Goal: Transaction & Acquisition: Purchase product/service

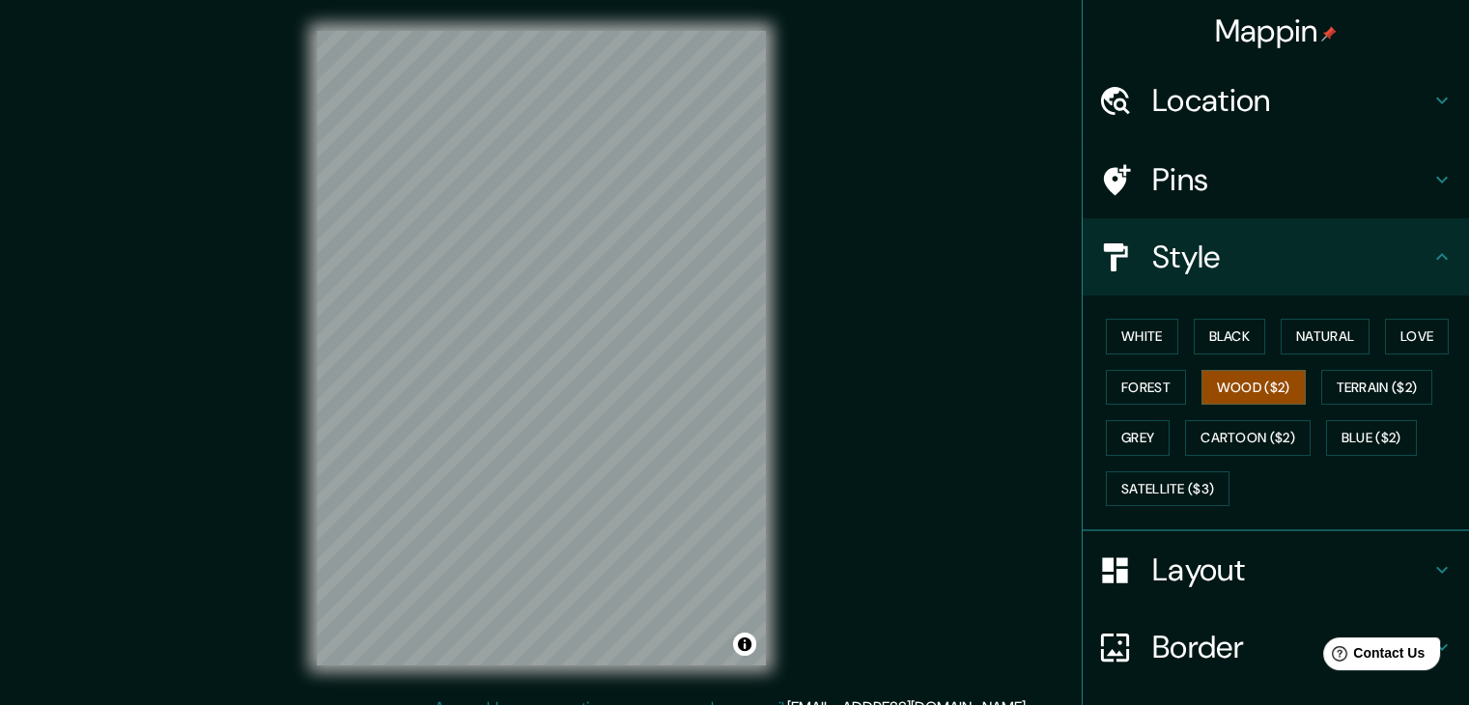
click at [829, 541] on div "Mappin Location [GEOGRAPHIC_DATA], [GEOGRAPHIC_DATA]-[GEOGRAPHIC_DATA], [GEOGRA…" at bounding box center [734, 363] width 1469 height 727
click at [1147, 383] on button "Forest" at bounding box center [1146, 388] width 80 height 36
click at [1250, 385] on button "Wood ($2)" at bounding box center [1253, 388] width 104 height 36
click at [1379, 384] on button "Terrain ($2)" at bounding box center [1377, 388] width 112 height 36
click at [1383, 358] on div "White Black Natural Love Forest Wood ($2) Terrain ($2) Grey Cartoon ($2) Blue (…" at bounding box center [1283, 412] width 371 height 203
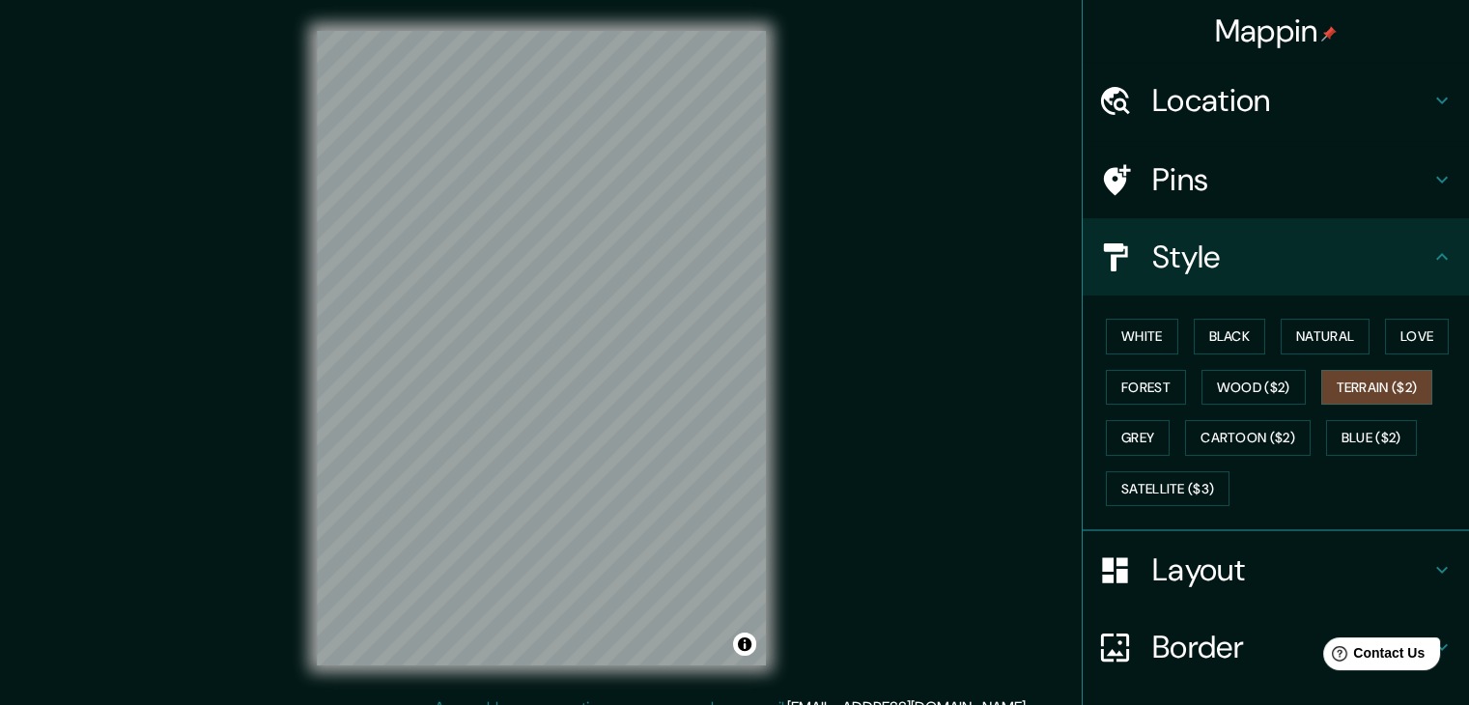
click at [1392, 370] on button "Terrain ($2)" at bounding box center [1377, 388] width 112 height 36
click at [1390, 352] on button "Love" at bounding box center [1417, 337] width 64 height 36
click at [1143, 382] on button "Forest" at bounding box center [1146, 388] width 80 height 36
click at [924, 481] on div "Mappin Location [GEOGRAPHIC_DATA], [GEOGRAPHIC_DATA]-[GEOGRAPHIC_DATA], [GEOGRA…" at bounding box center [734, 363] width 1469 height 727
click at [953, 505] on div "Mappin Location [GEOGRAPHIC_DATA], [GEOGRAPHIC_DATA]-[GEOGRAPHIC_DATA], [GEOGRA…" at bounding box center [734, 363] width 1469 height 727
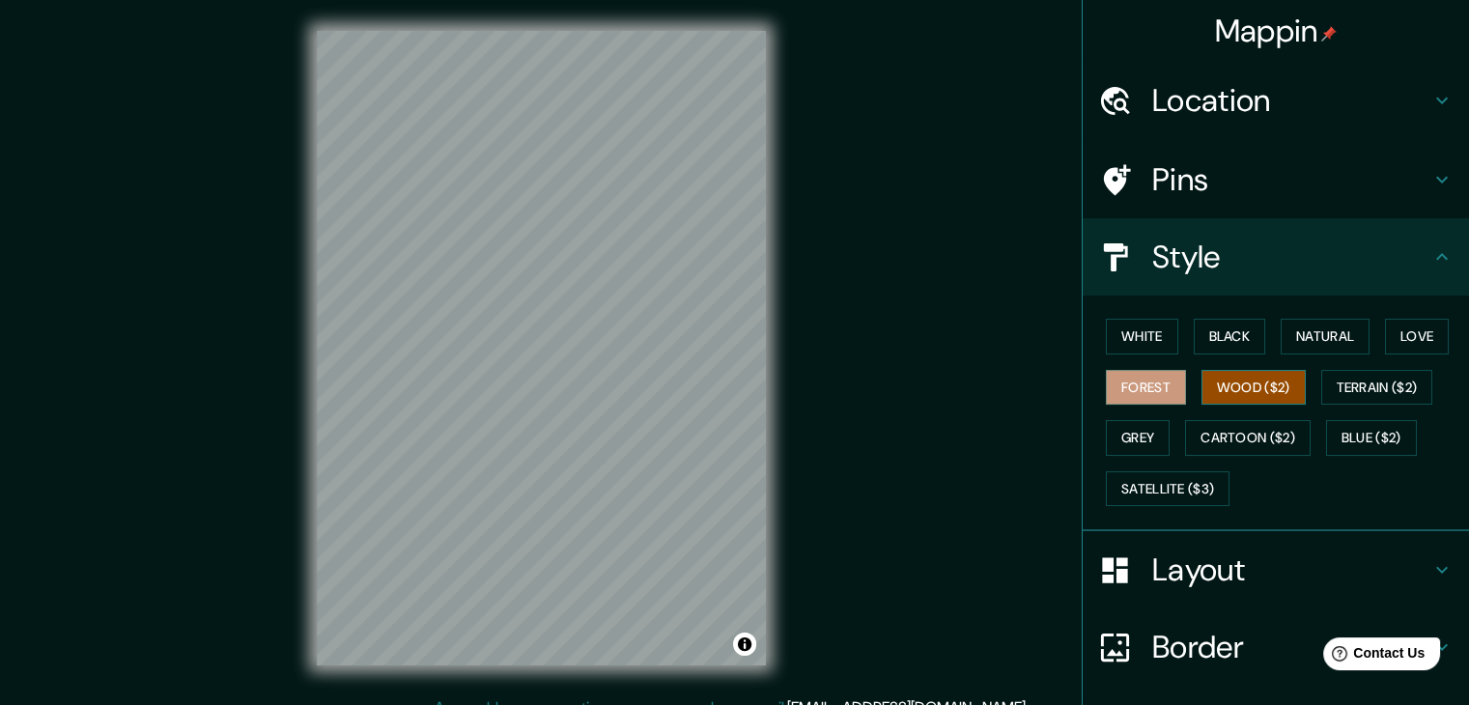
click at [1228, 379] on button "Wood ($2)" at bounding box center [1253, 388] width 104 height 36
click at [309, 563] on div "© Mapbox © OpenStreetMap Improve this map" at bounding box center [541, 348] width 511 height 696
click at [1215, 422] on button "Cartoon ($2)" at bounding box center [1248, 438] width 126 height 36
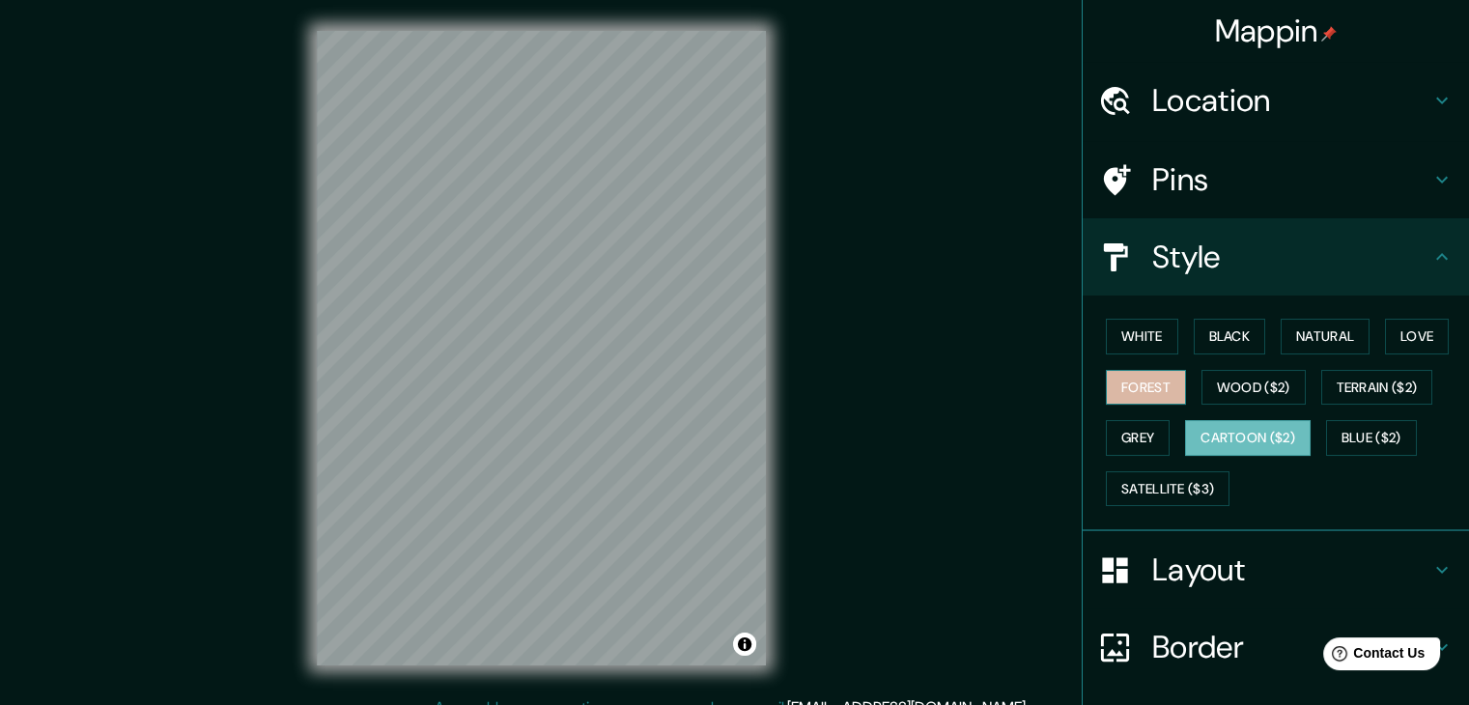
click at [1138, 372] on button "Forest" at bounding box center [1146, 388] width 80 height 36
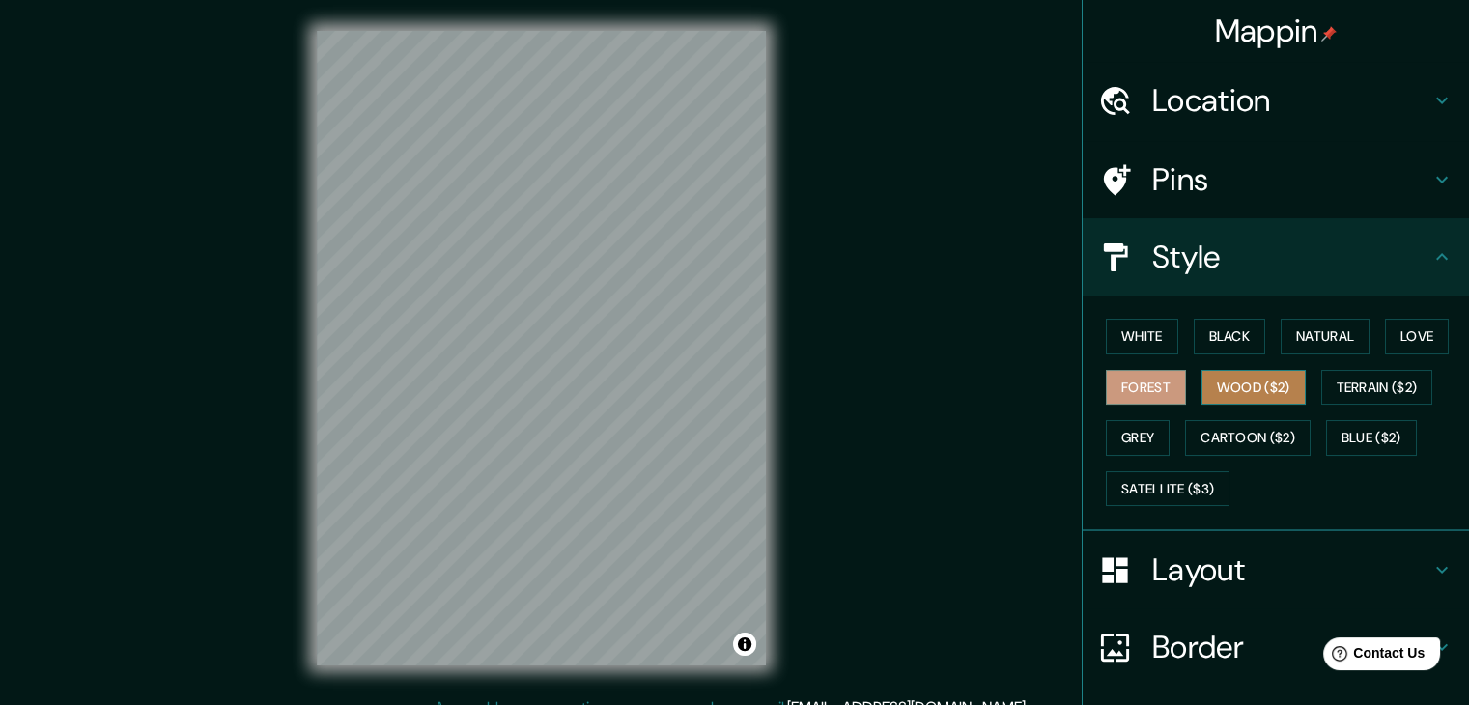
click at [1214, 370] on button "Wood ($2)" at bounding box center [1253, 388] width 104 height 36
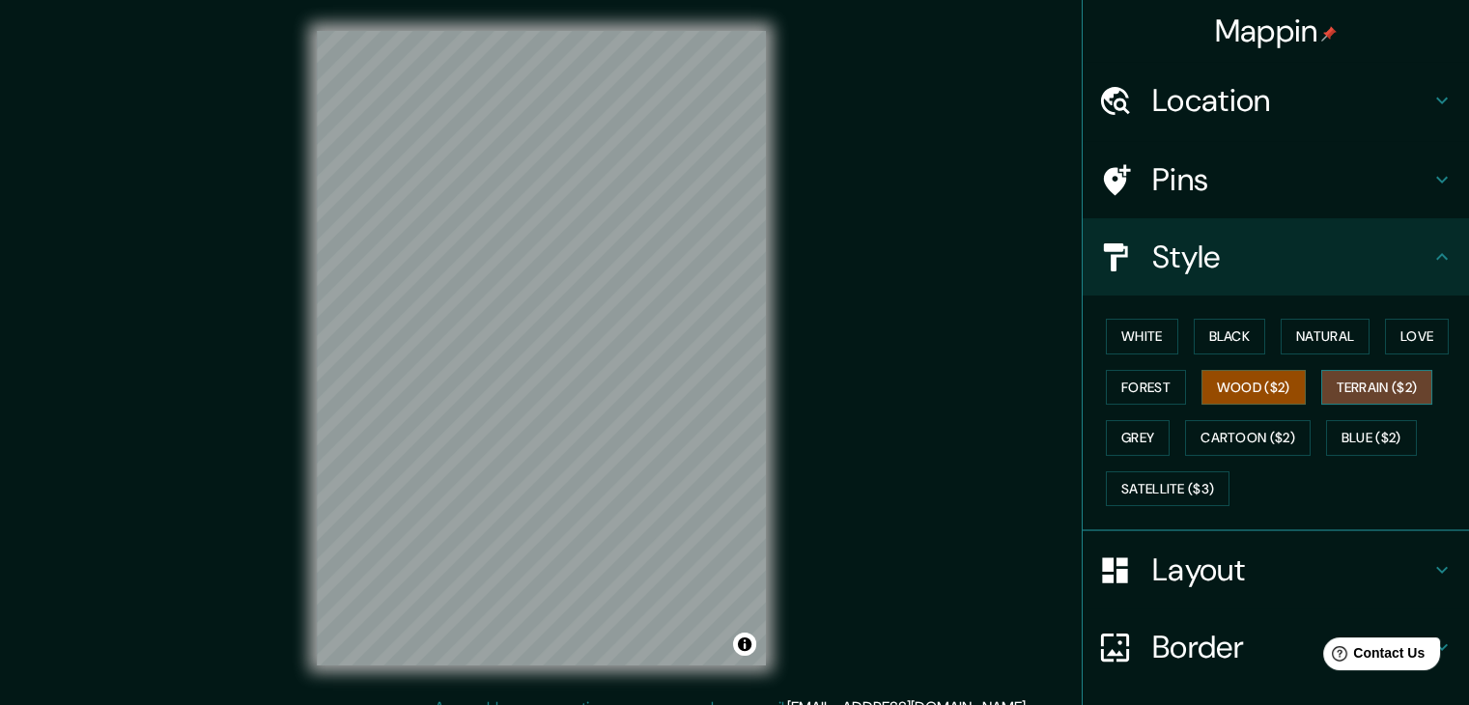
click at [1360, 375] on button "Terrain ($2)" at bounding box center [1377, 388] width 112 height 36
click at [1185, 436] on button "Cartoon ($2)" at bounding box center [1248, 438] width 126 height 36
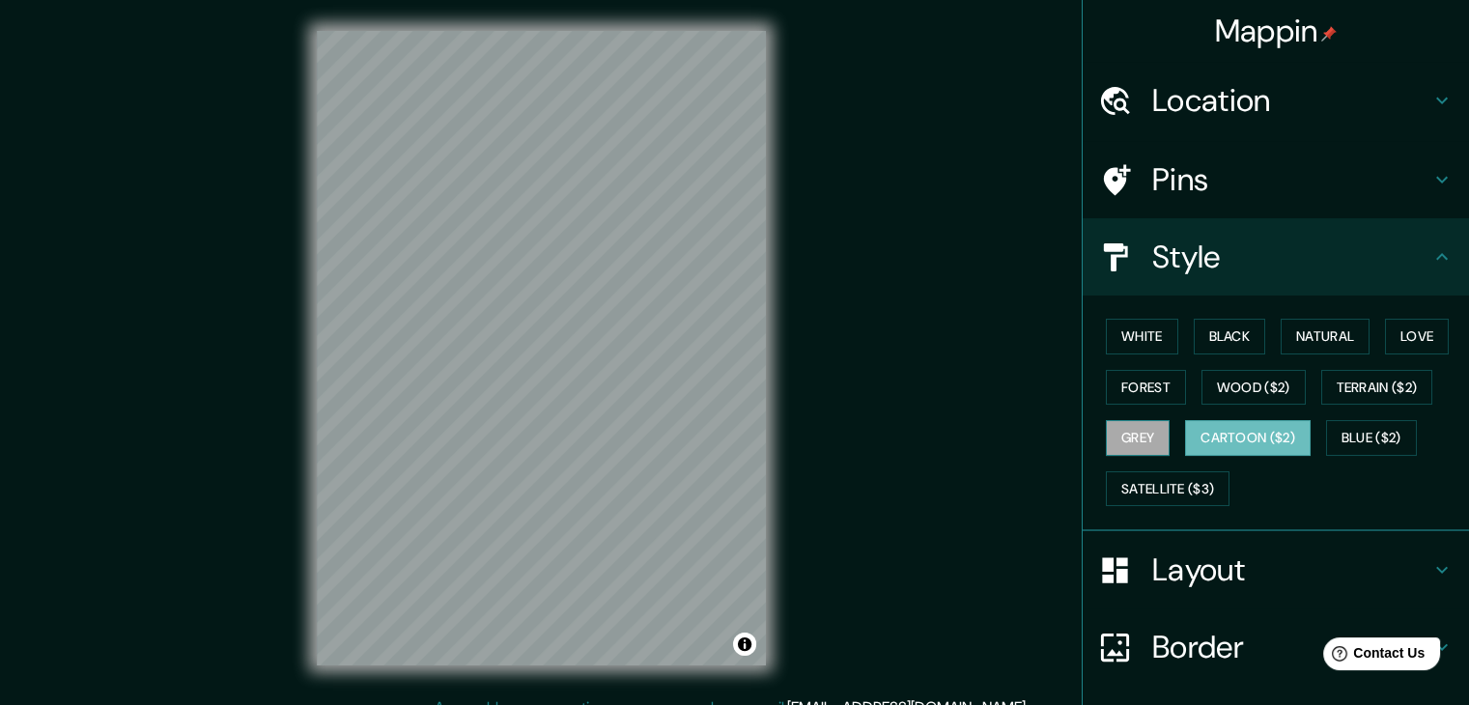
click at [1120, 434] on button "Grey" at bounding box center [1138, 438] width 64 height 36
click at [1358, 424] on button "Blue ($2)" at bounding box center [1371, 438] width 91 height 36
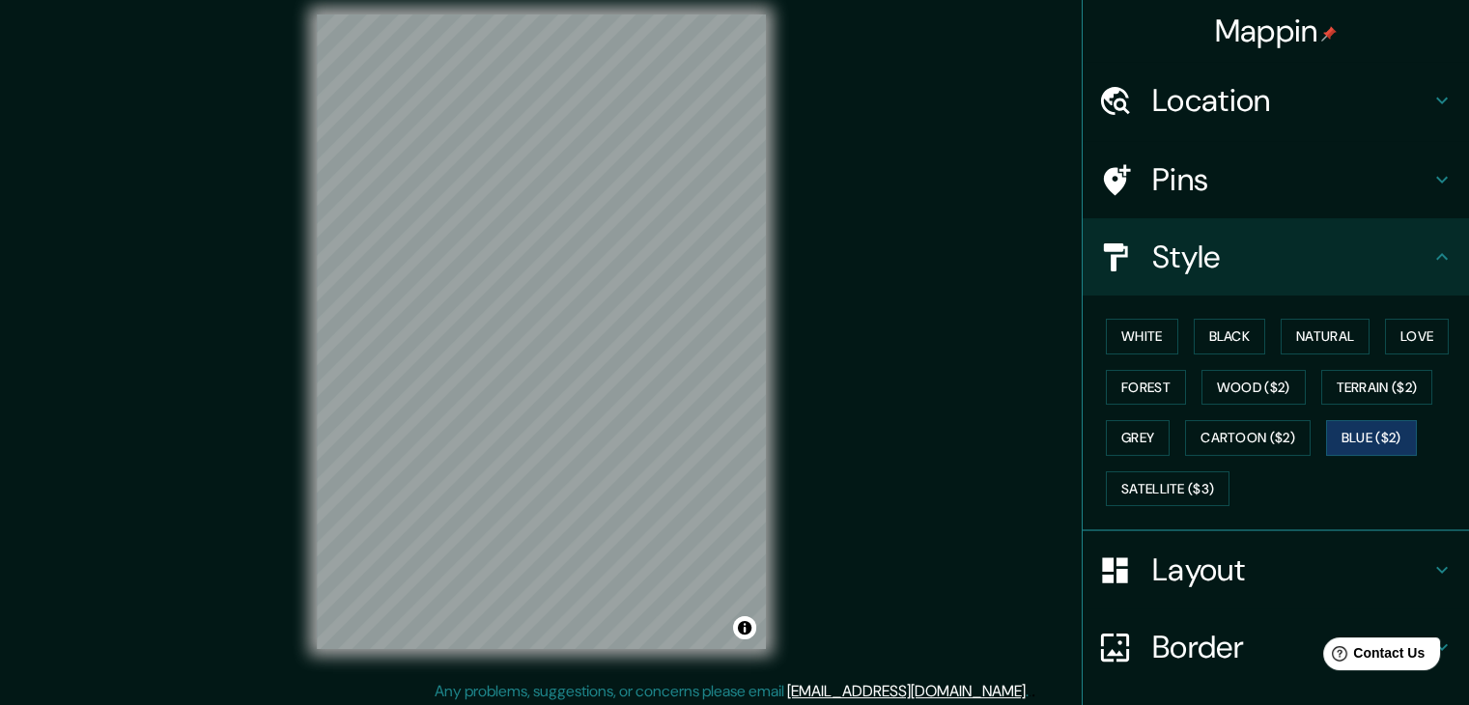
scroll to position [22, 0]
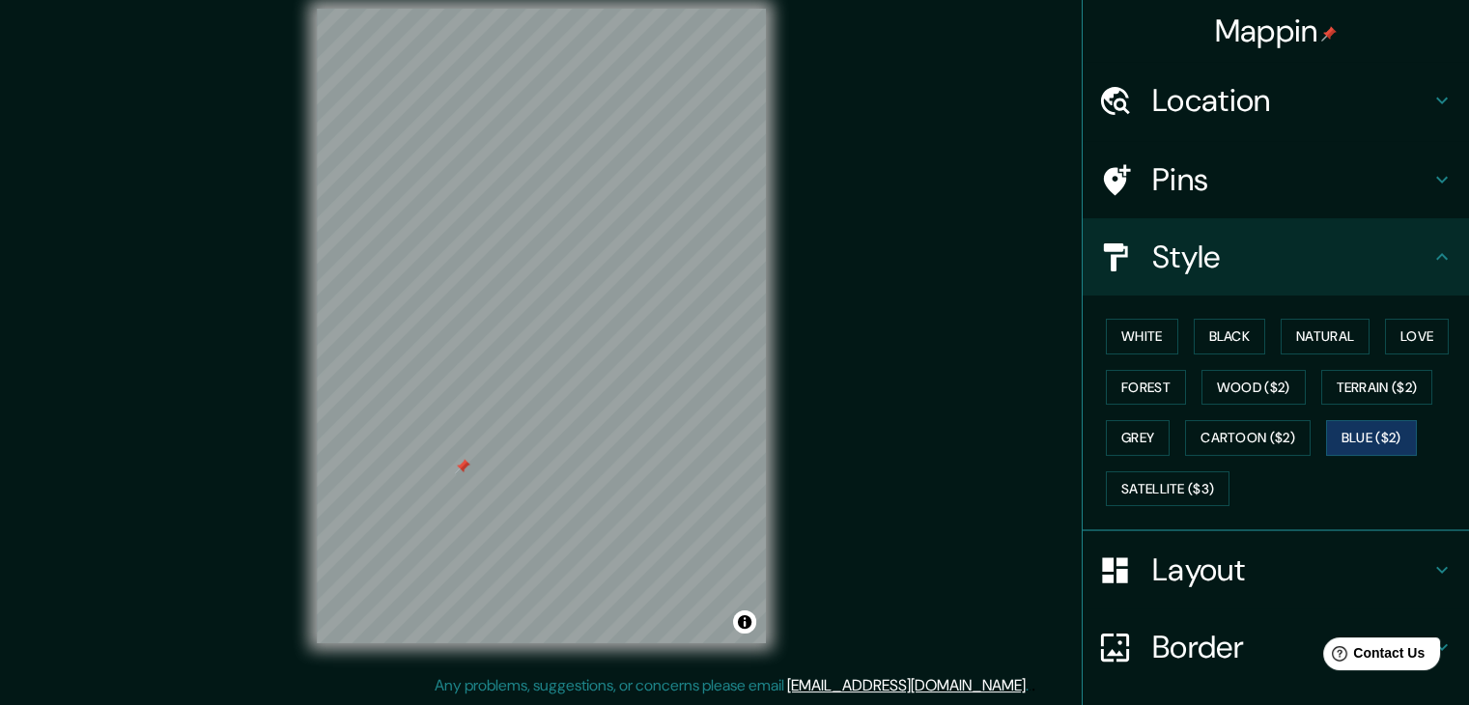
click at [757, 240] on div "Mappin Location [GEOGRAPHIC_DATA], [GEOGRAPHIC_DATA]-[GEOGRAPHIC_DATA], [GEOGRA…" at bounding box center [734, 341] width 1469 height 727
click at [1228, 390] on button "Wood ($2)" at bounding box center [1253, 388] width 104 height 36
click at [1398, 333] on button "Love" at bounding box center [1417, 337] width 64 height 36
click at [1355, 434] on button "Blue ($2)" at bounding box center [1371, 438] width 91 height 36
click at [1418, 337] on button "Love" at bounding box center [1417, 337] width 64 height 36
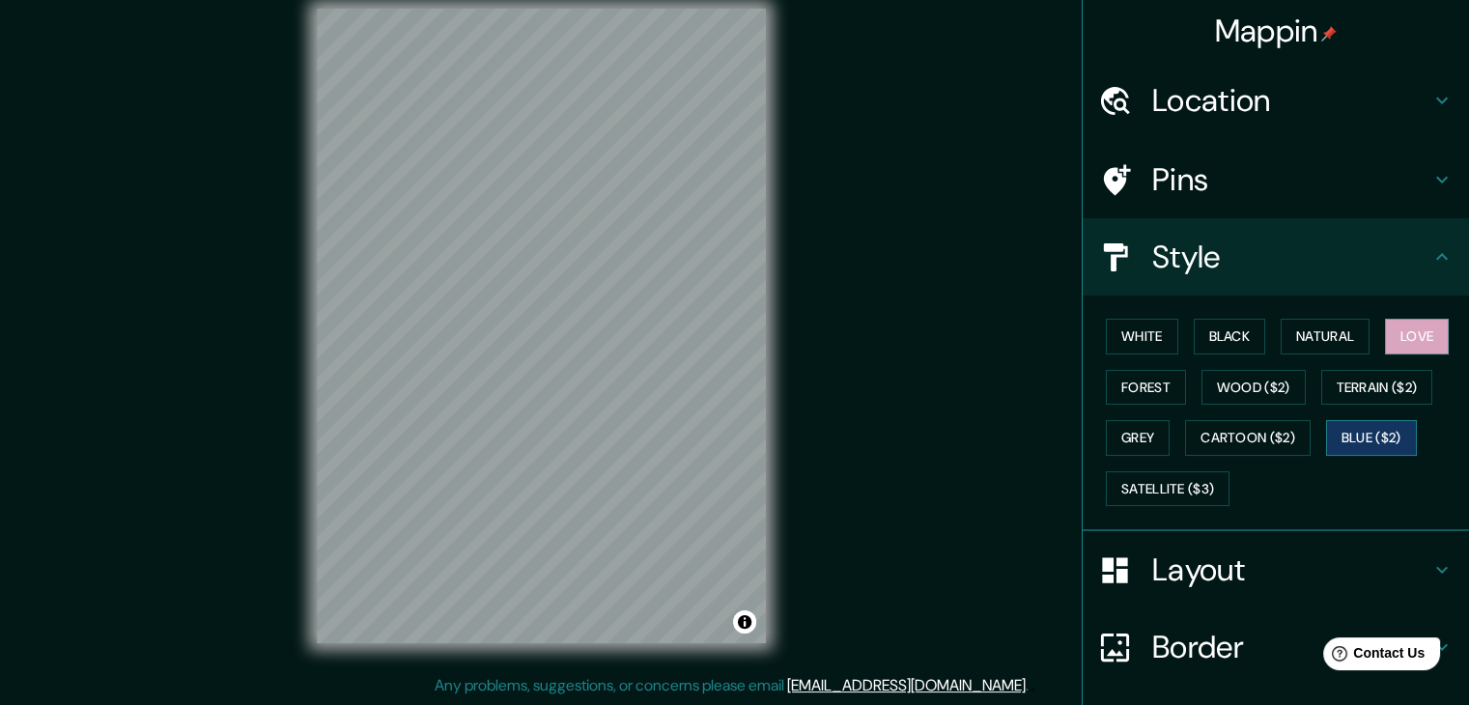
click at [1387, 428] on button "Blue ($2)" at bounding box center [1371, 438] width 91 height 36
click at [1220, 330] on button "Black" at bounding box center [1230, 337] width 72 height 36
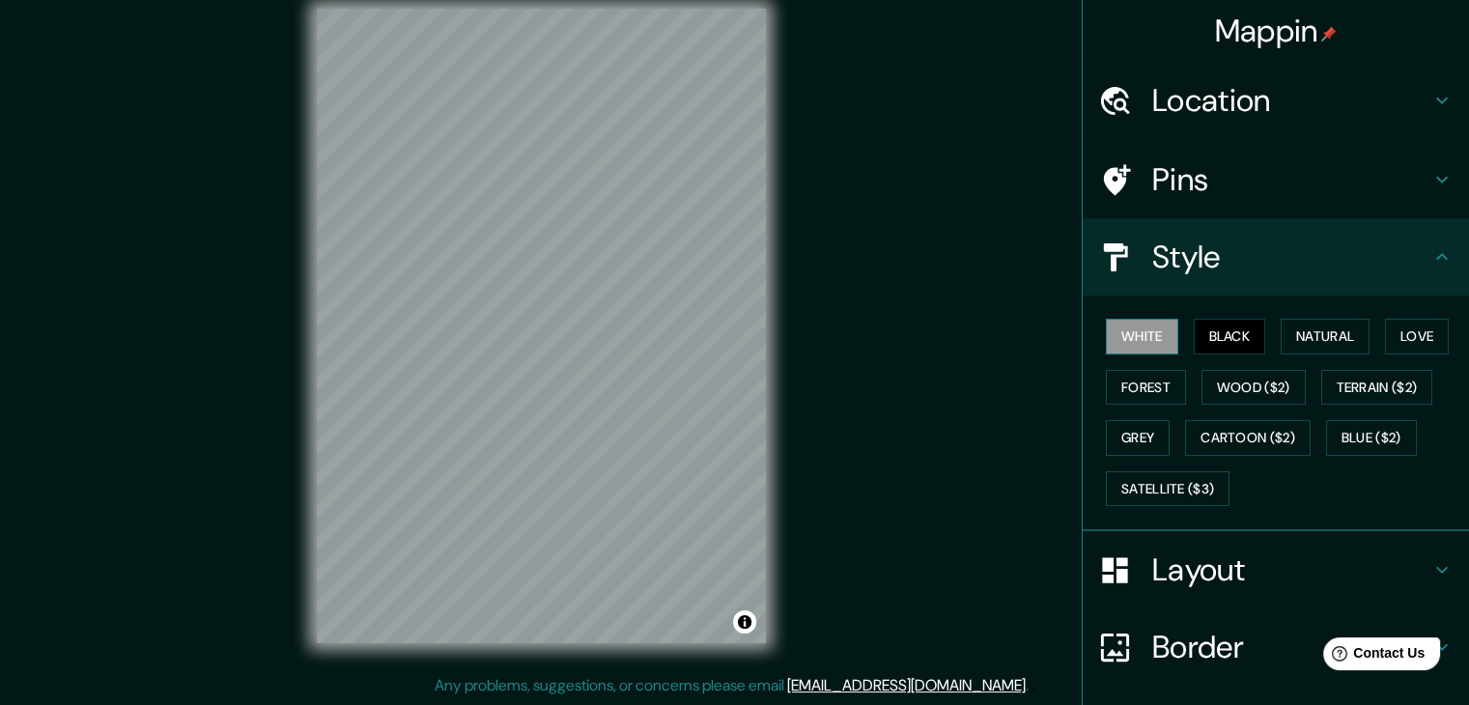
click at [1140, 322] on button "White" at bounding box center [1142, 337] width 72 height 36
click at [1313, 333] on button "Natural" at bounding box center [1324, 337] width 89 height 36
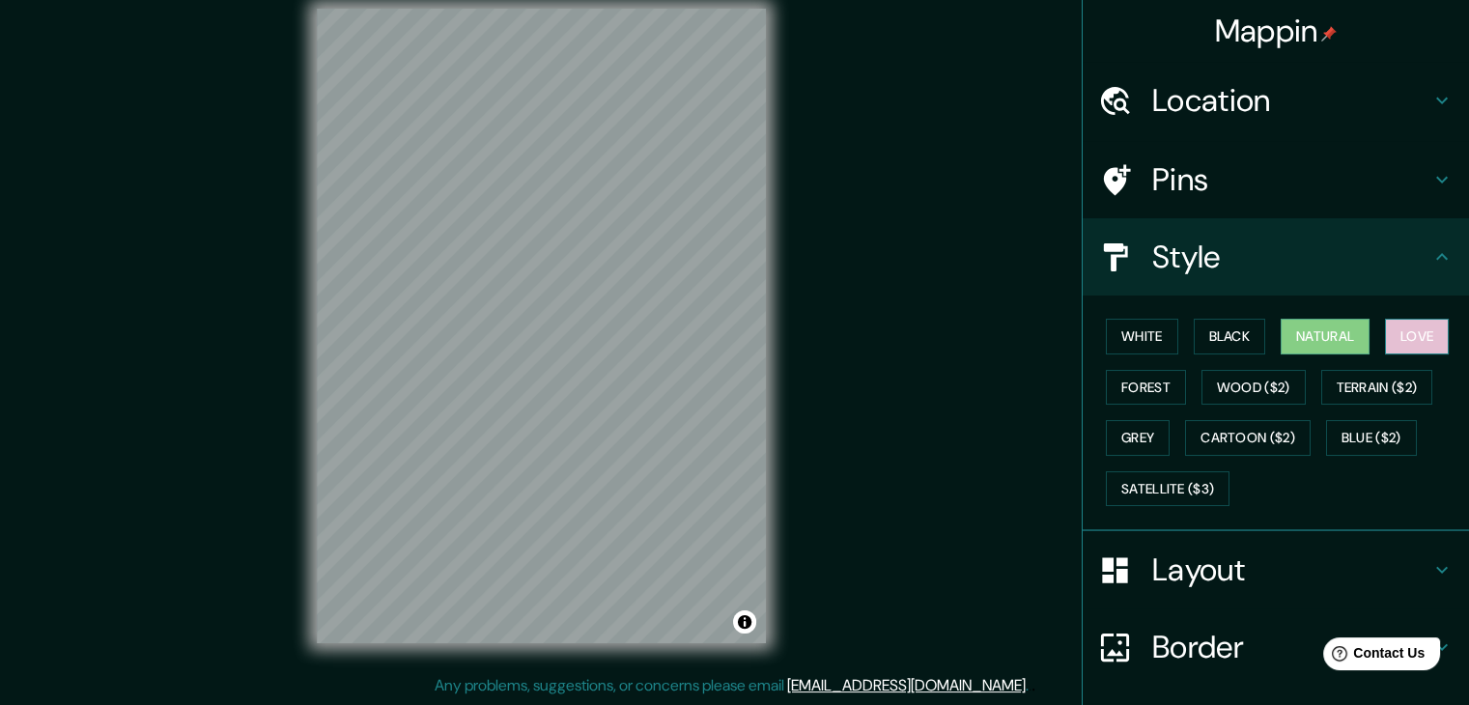
click at [1429, 336] on button "Love" at bounding box center [1417, 337] width 64 height 36
click at [1337, 333] on button "Natural" at bounding box center [1324, 337] width 89 height 36
click at [1383, 431] on button "Blue ($2)" at bounding box center [1371, 438] width 91 height 36
click at [1394, 325] on button "Love" at bounding box center [1417, 337] width 64 height 36
click at [1397, 398] on button "Terrain ($2)" at bounding box center [1377, 388] width 112 height 36
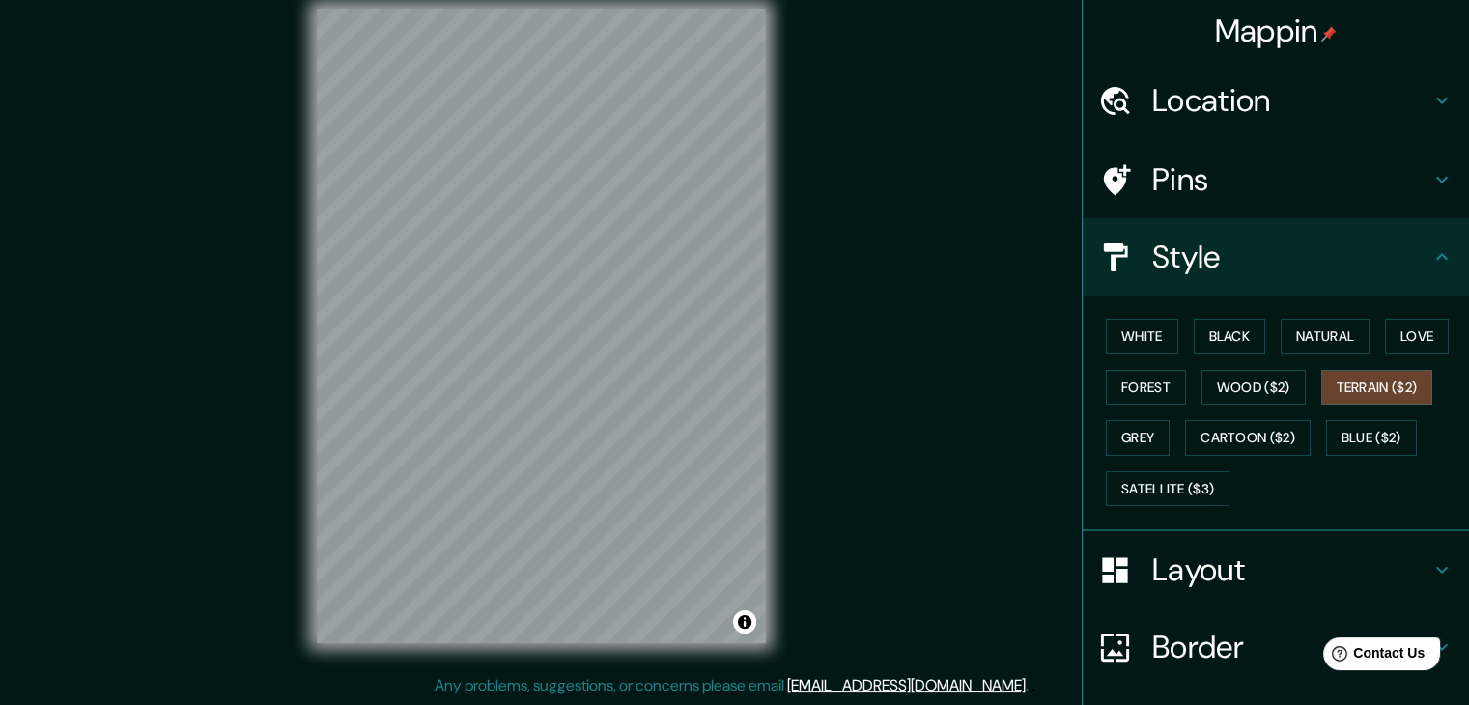
click at [1398, 356] on div "White Black Natural Love Forest Wood ($2) Terrain ($2) Grey Cartoon ($2) Blue (…" at bounding box center [1283, 412] width 371 height 203
click at [1200, 333] on button "Black" at bounding box center [1230, 337] width 72 height 36
click at [1309, 328] on button "Natural" at bounding box center [1324, 337] width 89 height 36
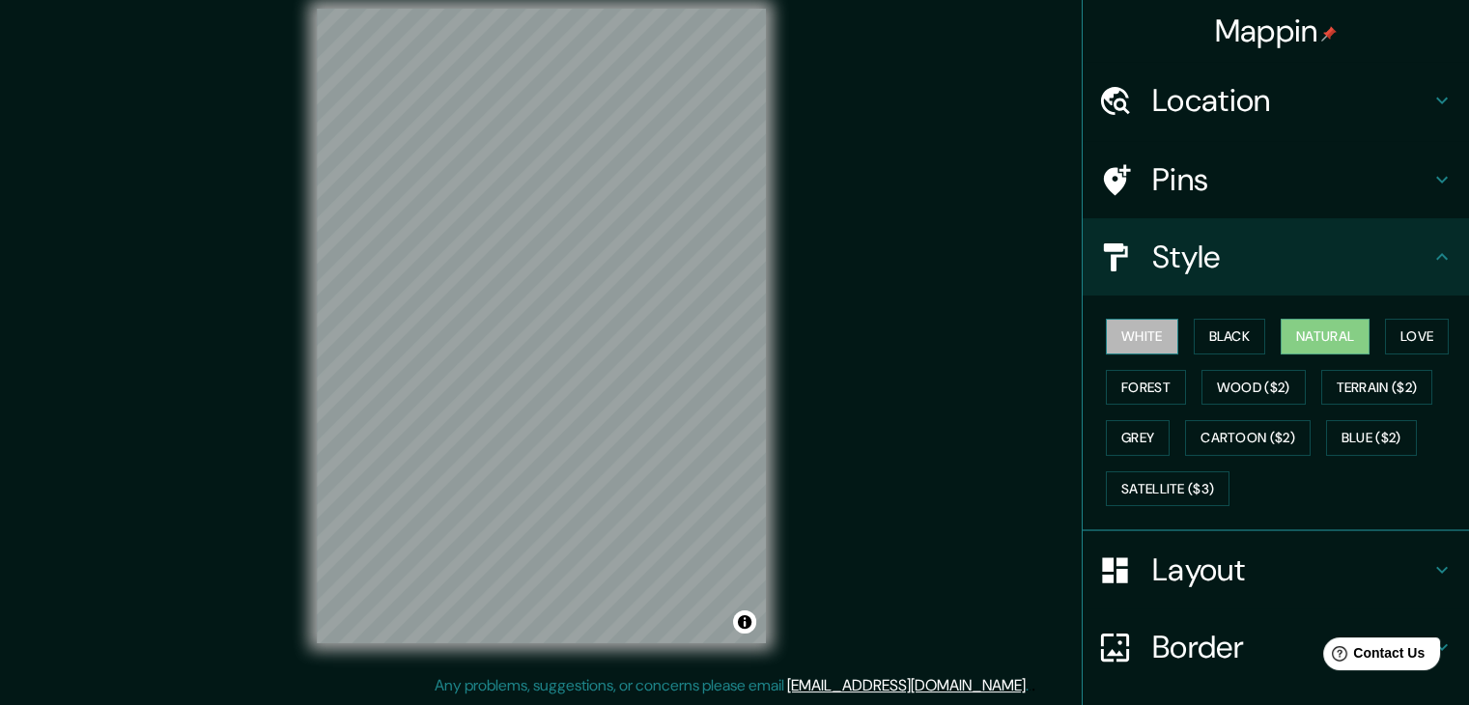
click at [1148, 334] on button "White" at bounding box center [1142, 337] width 72 height 36
click at [1213, 333] on button "Black" at bounding box center [1230, 337] width 72 height 36
click at [1298, 326] on button "Natural" at bounding box center [1324, 337] width 89 height 36
drag, startPoint x: 1375, startPoint y: 330, endPoint x: 1392, endPoint y: 330, distance: 17.4
click at [1375, 330] on div "White Black Natural Love Forest Wood ($2) Terrain ($2) Grey Cartoon ($2) Blue (…" at bounding box center [1283, 412] width 371 height 203
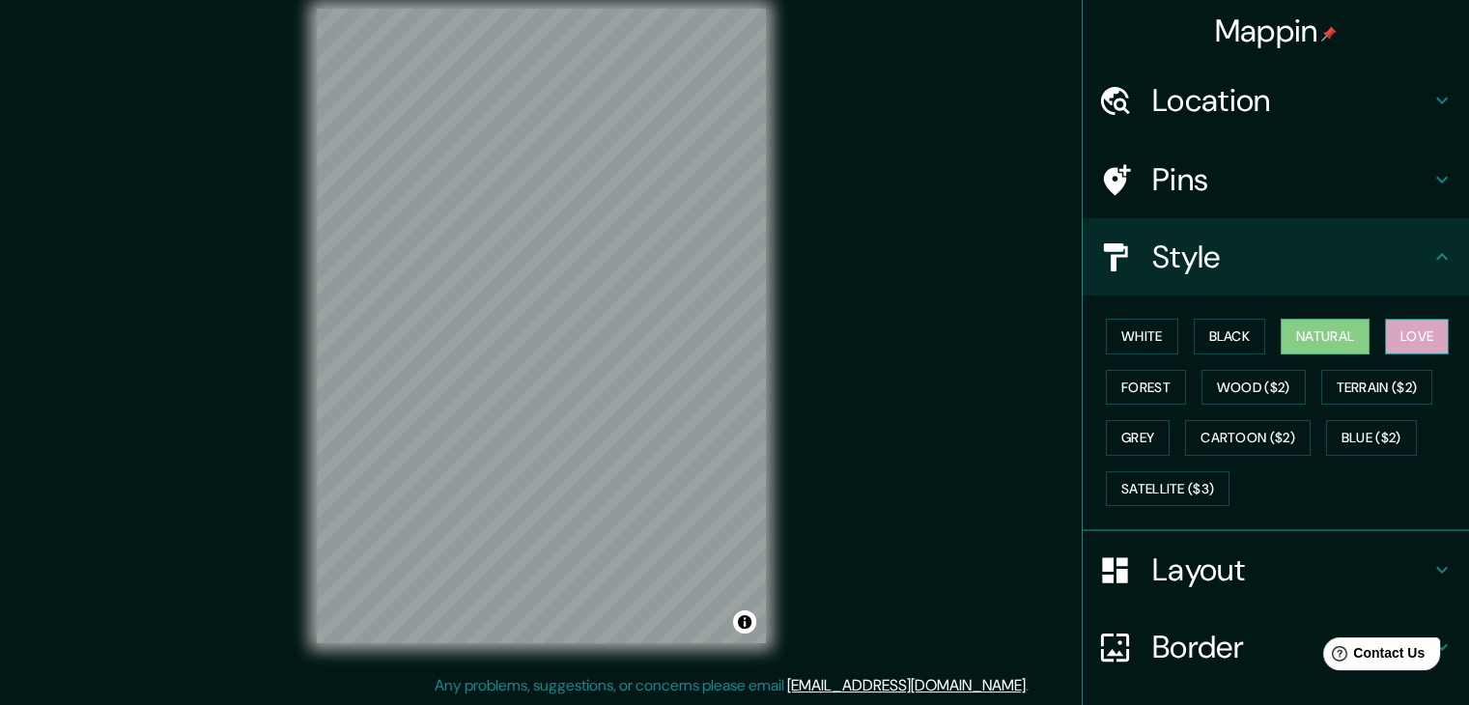
click at [1395, 328] on button "Love" at bounding box center [1417, 337] width 64 height 36
click at [1391, 420] on button "Blue ($2)" at bounding box center [1371, 438] width 91 height 36
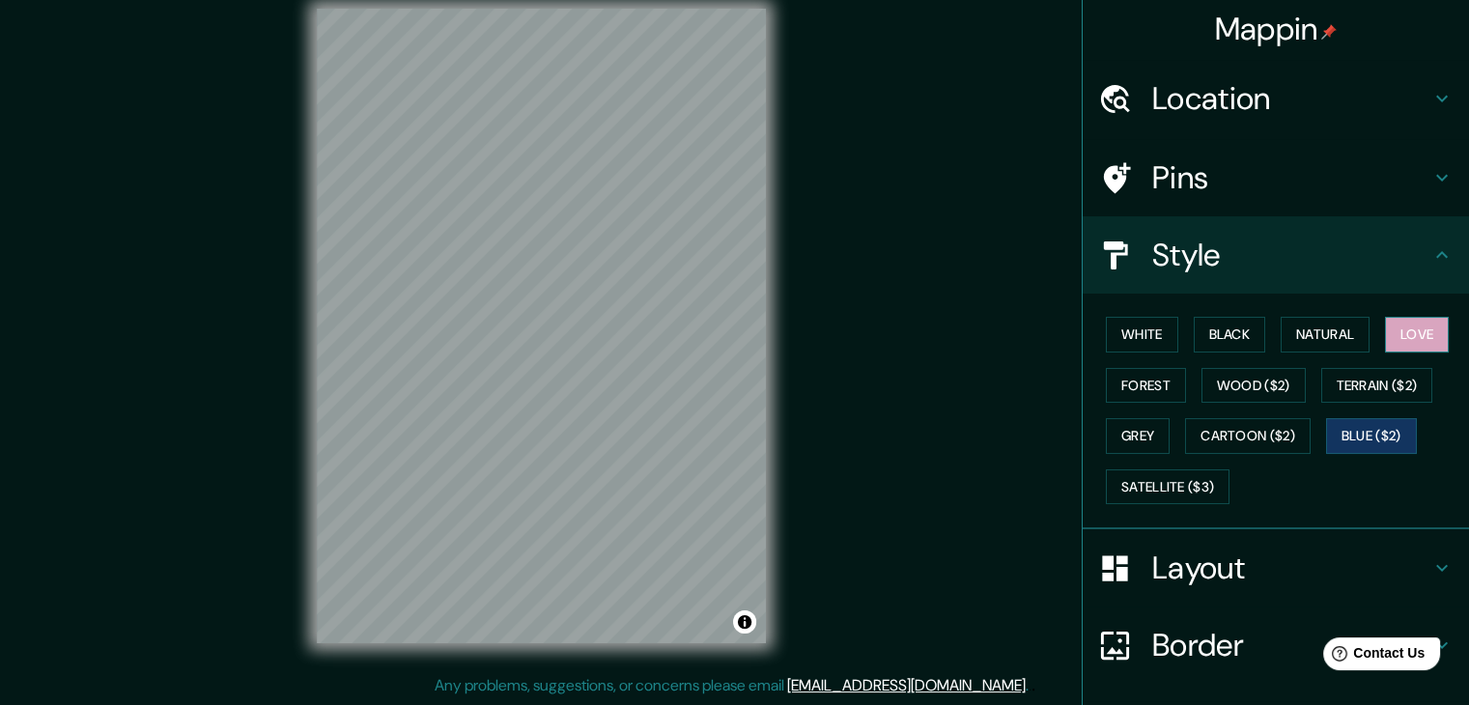
click at [1437, 328] on button "Love" at bounding box center [1417, 335] width 64 height 36
click at [1387, 426] on button "Blue ($2)" at bounding box center [1371, 436] width 91 height 36
click at [1258, 377] on button "Wood ($2)" at bounding box center [1253, 386] width 104 height 36
drag, startPoint x: 1415, startPoint y: 309, endPoint x: 1411, endPoint y: 335, distance: 26.4
click at [1415, 313] on div "White Black Natural Love Forest Wood ($2) Terrain ($2) Grey Cartoon ($2) Blue (…" at bounding box center [1283, 410] width 371 height 203
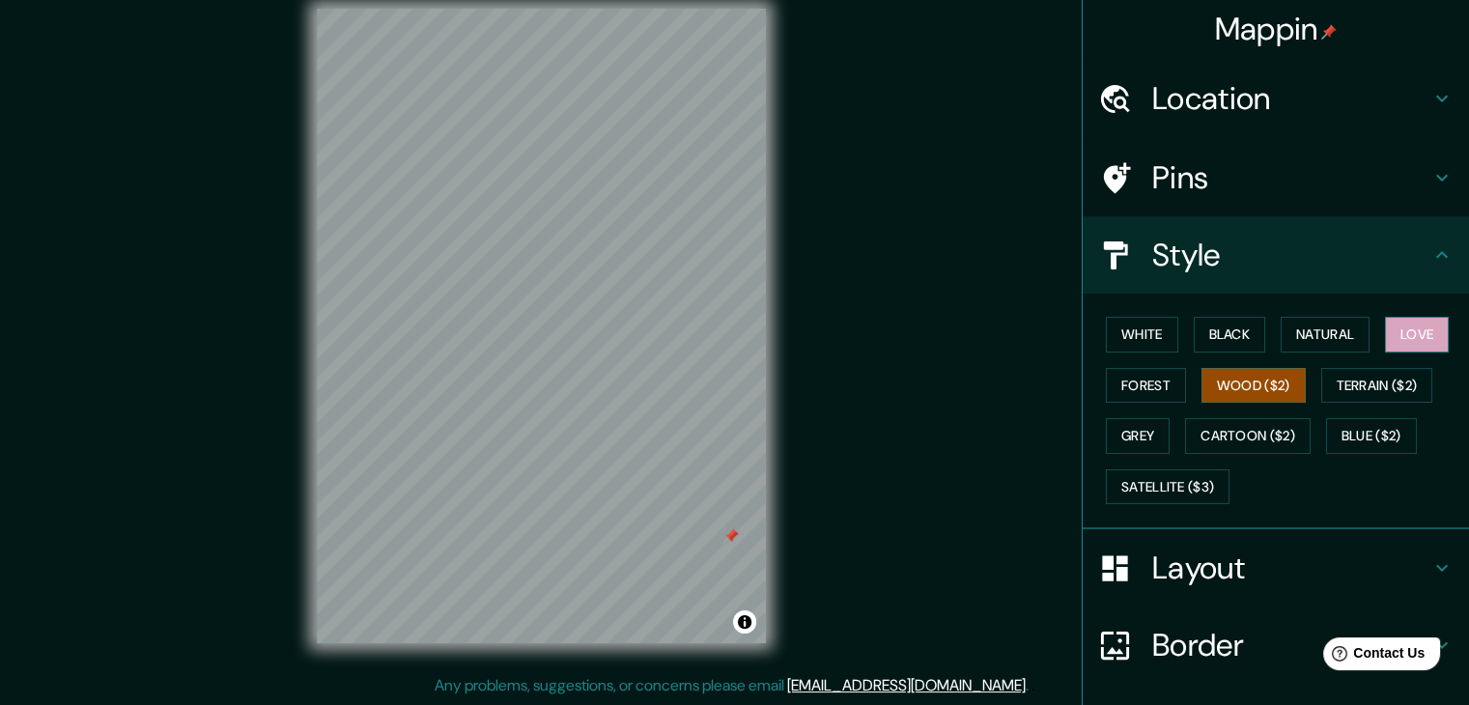
click at [1411, 337] on button "Love" at bounding box center [1417, 335] width 64 height 36
click at [1363, 429] on button "Blue ($2)" at bounding box center [1371, 436] width 91 height 36
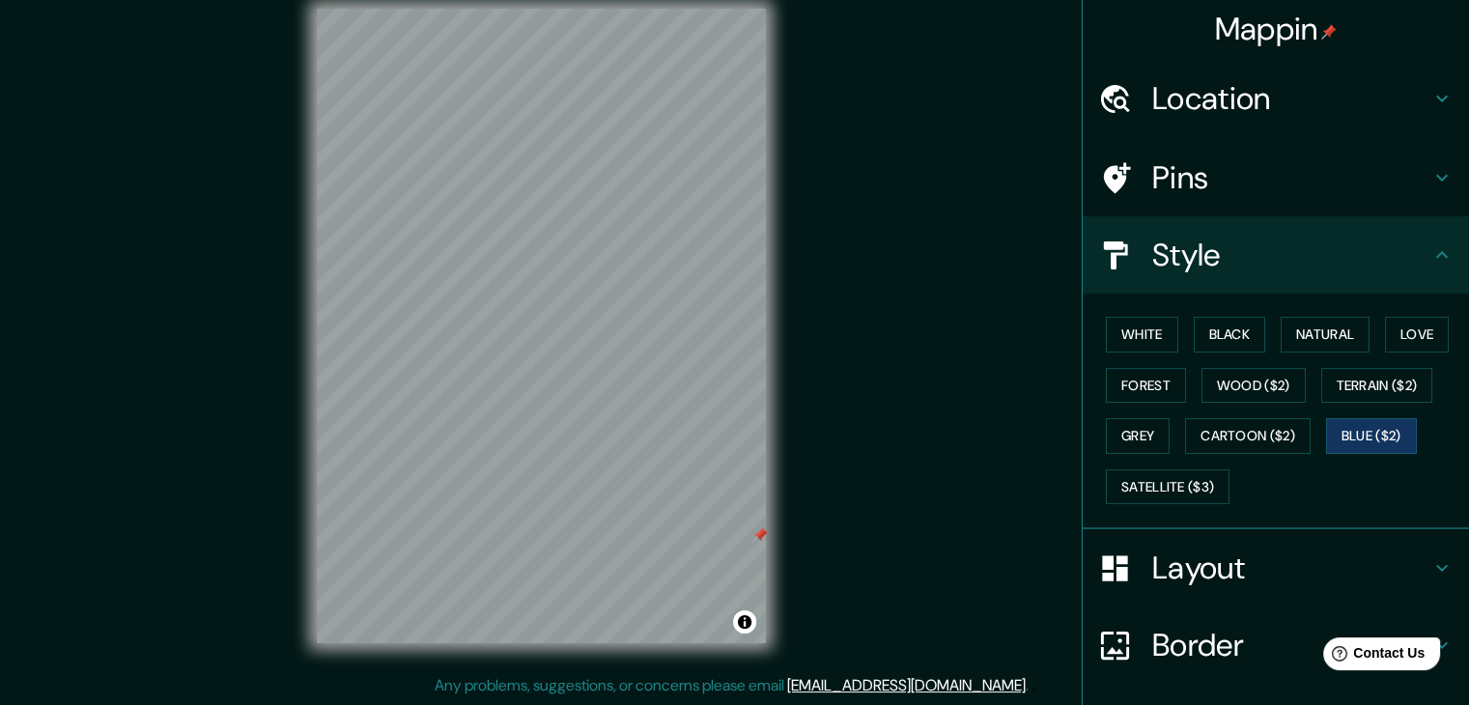
click at [1217, 206] on div "Pins" at bounding box center [1275, 177] width 386 height 77
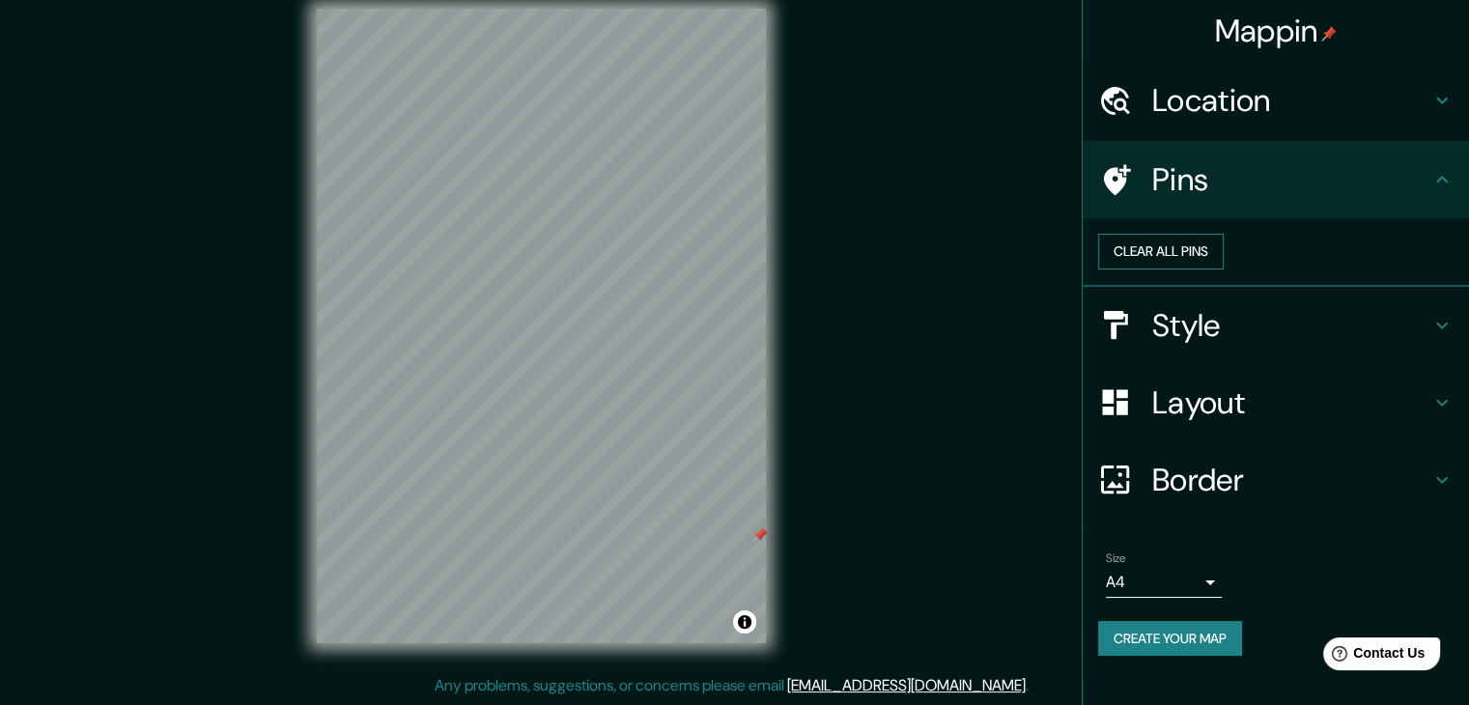
click at [1223, 264] on button "Clear all pins" at bounding box center [1161, 252] width 126 height 36
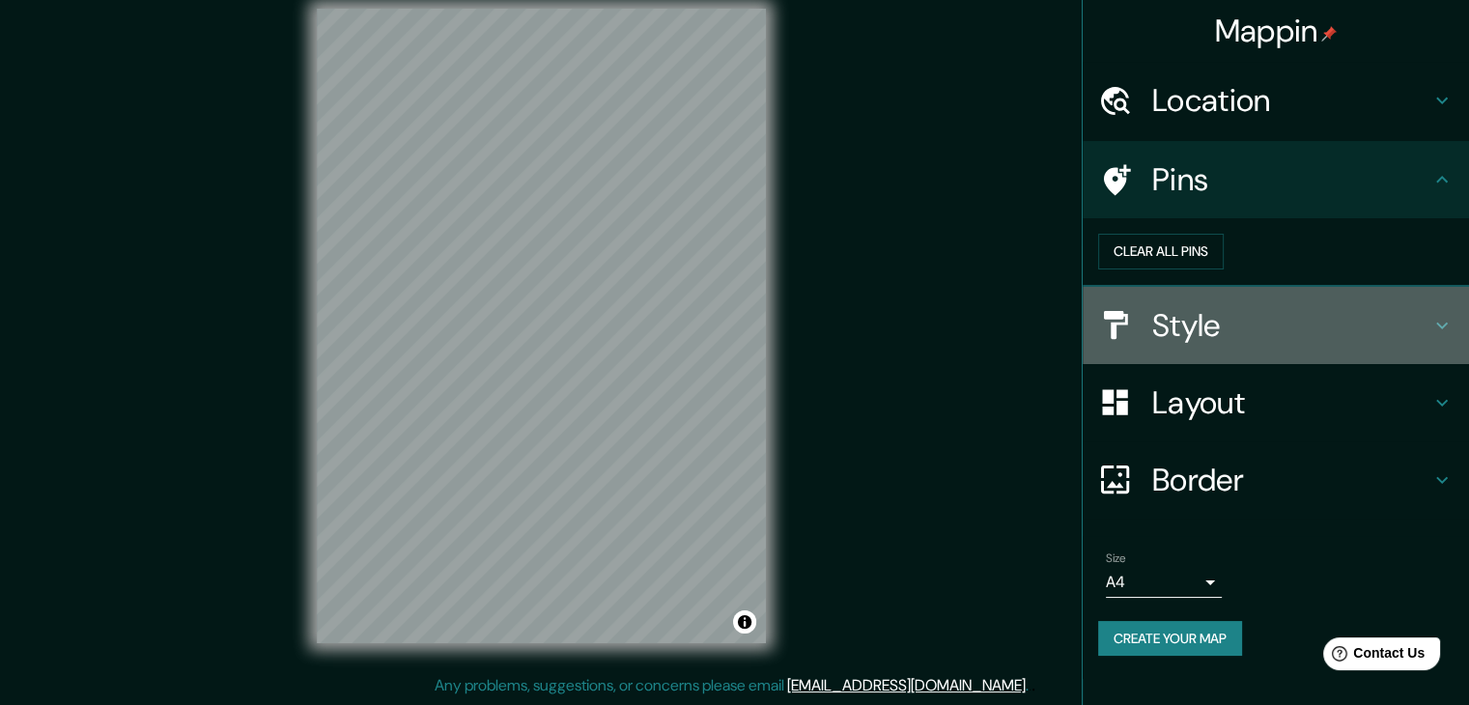
click at [1253, 345] on h4 "Style" at bounding box center [1291, 325] width 278 height 39
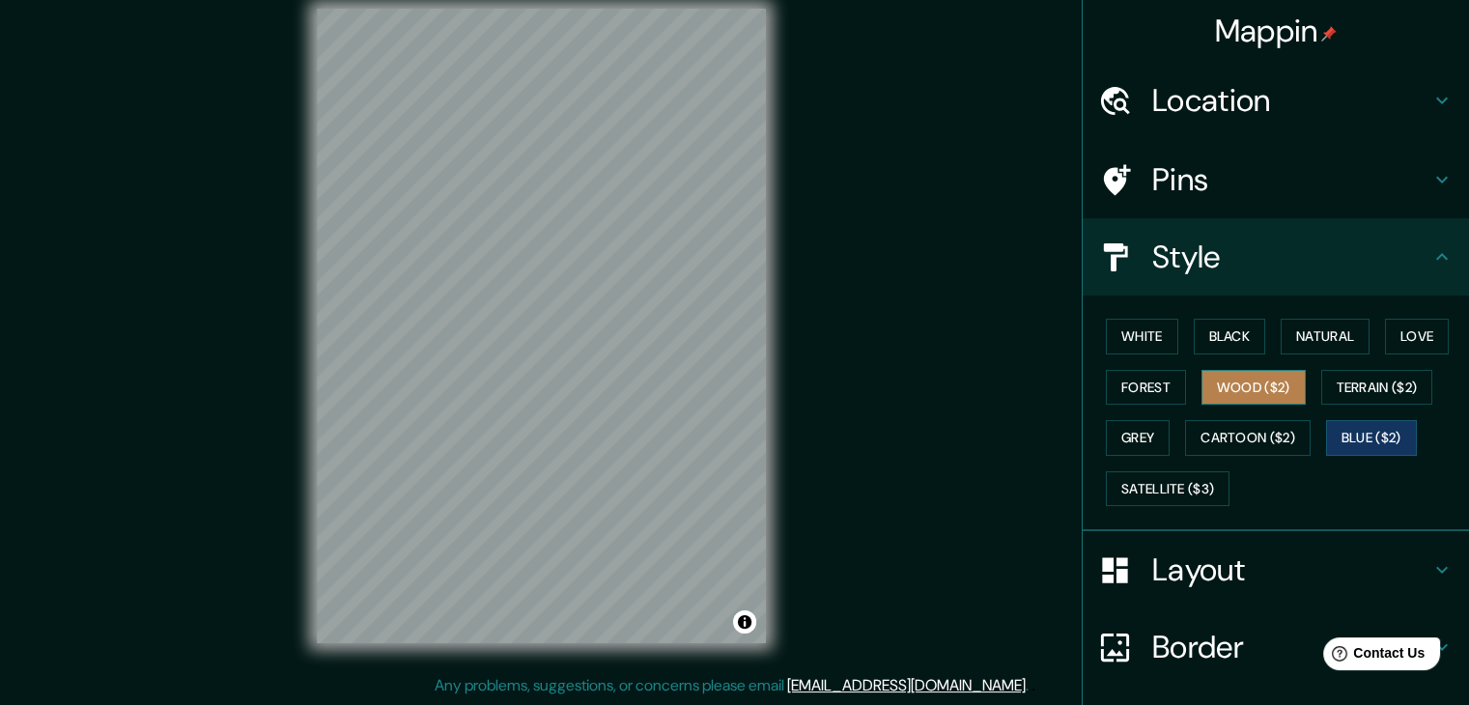
click at [1231, 390] on button "Wood ($2)" at bounding box center [1253, 388] width 104 height 36
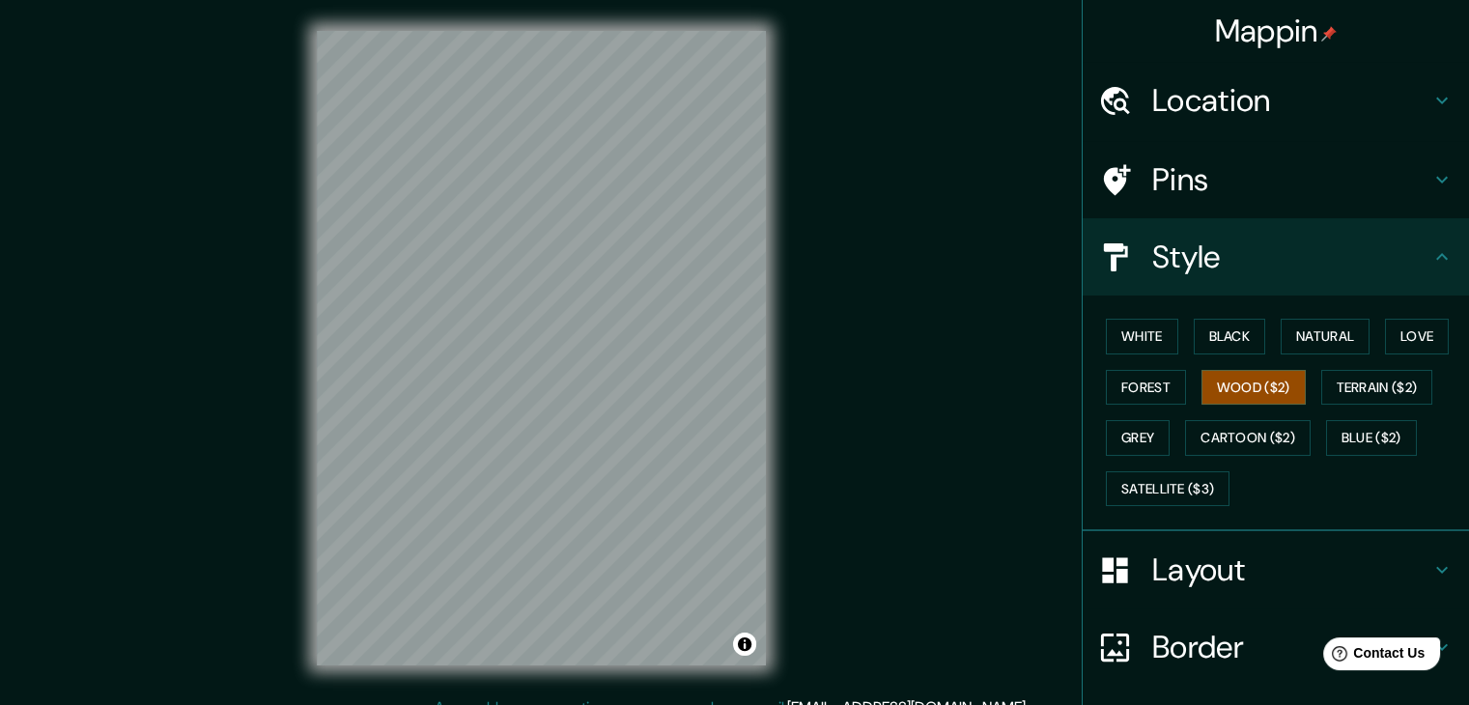
click at [1292, 258] on h4 "Style" at bounding box center [1291, 257] width 278 height 39
click at [1376, 432] on button "Blue ($2)" at bounding box center [1371, 438] width 91 height 36
click at [309, 440] on div "© Mapbox © OpenStreetMap Improve this map" at bounding box center [541, 348] width 511 height 696
click at [1253, 387] on button "Wood ($2)" at bounding box center [1253, 388] width 104 height 36
click at [1417, 345] on button "Love" at bounding box center [1417, 337] width 64 height 36
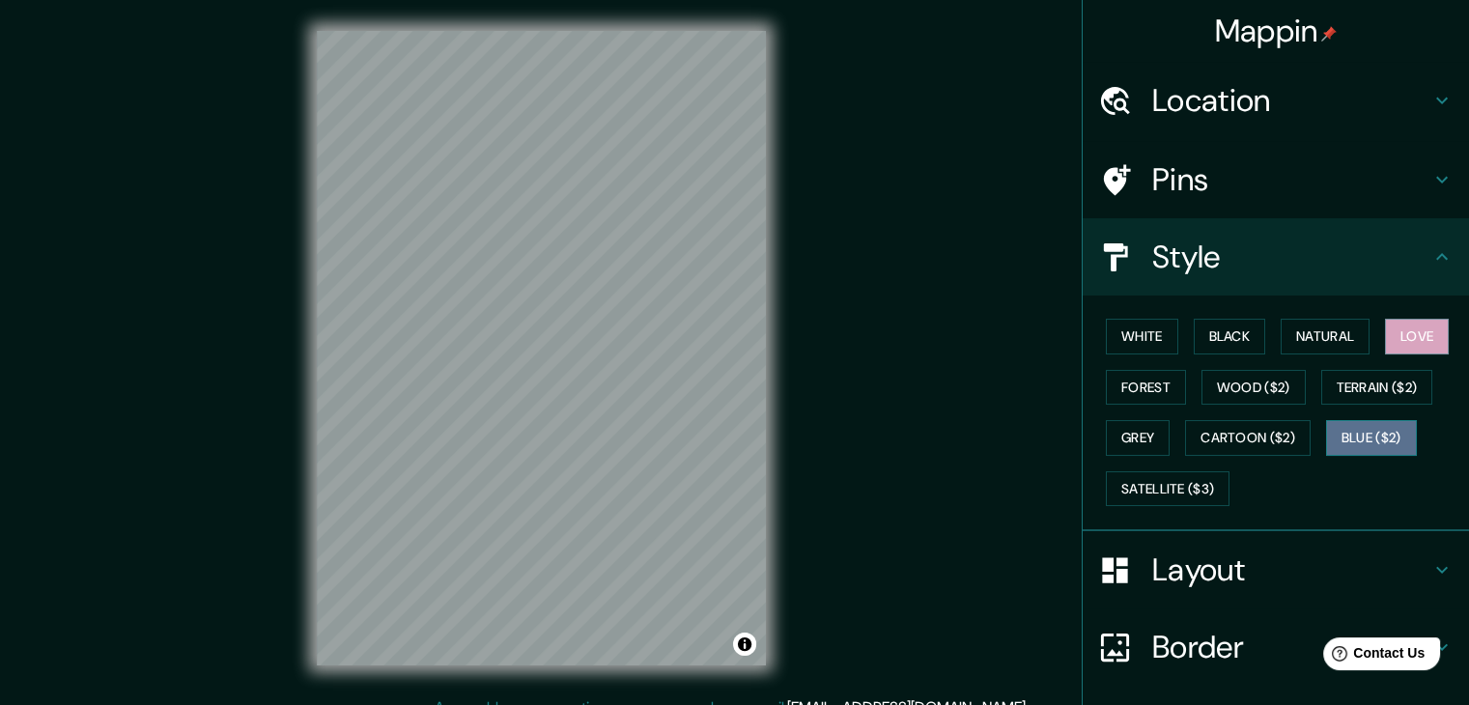
click at [1359, 449] on button "Blue ($2)" at bounding box center [1371, 438] width 91 height 36
